Goal: Transaction & Acquisition: Purchase product/service

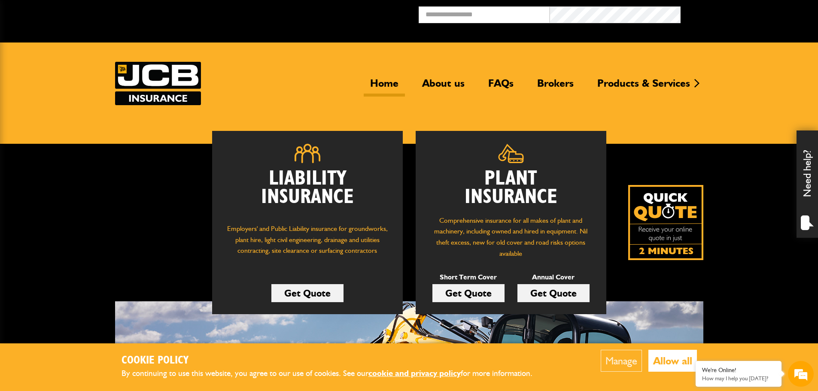
click at [465, 291] on link "Get Quote" at bounding box center [468, 293] width 72 height 18
